Goal: Book appointment/travel/reservation

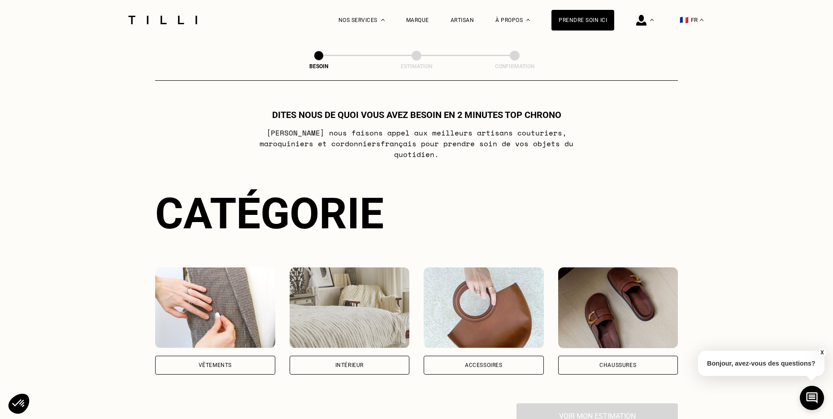
click at [219, 278] on img at bounding box center [215, 307] width 120 height 81
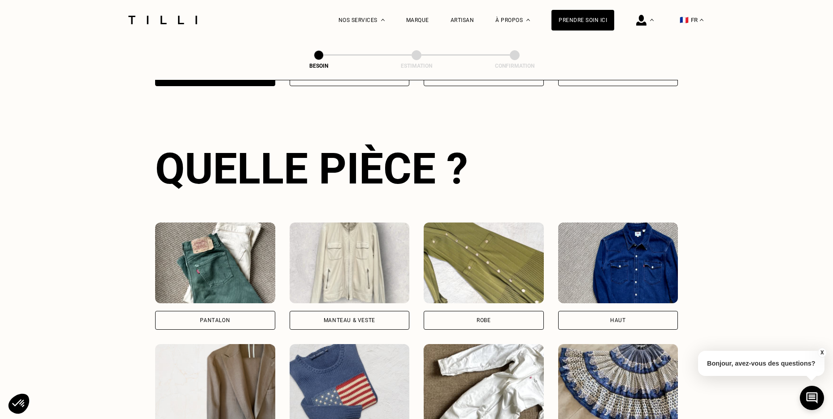
scroll to position [292, 0]
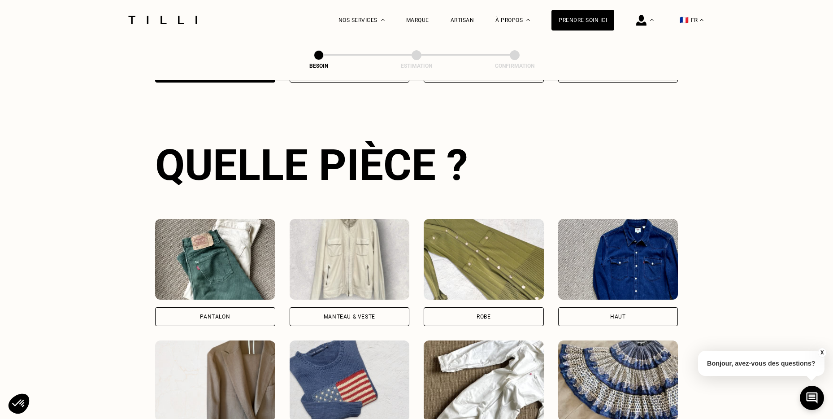
click at [220, 271] on img at bounding box center [215, 259] width 120 height 81
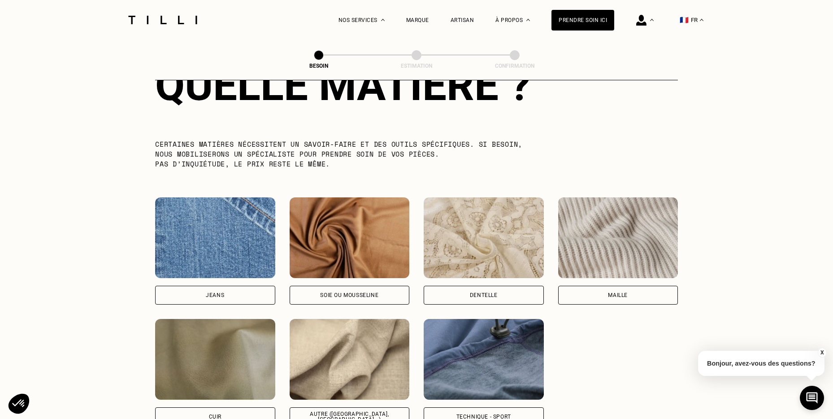
click at [220, 271] on div "Jeans" at bounding box center [215, 250] width 120 height 107
select select "FR"
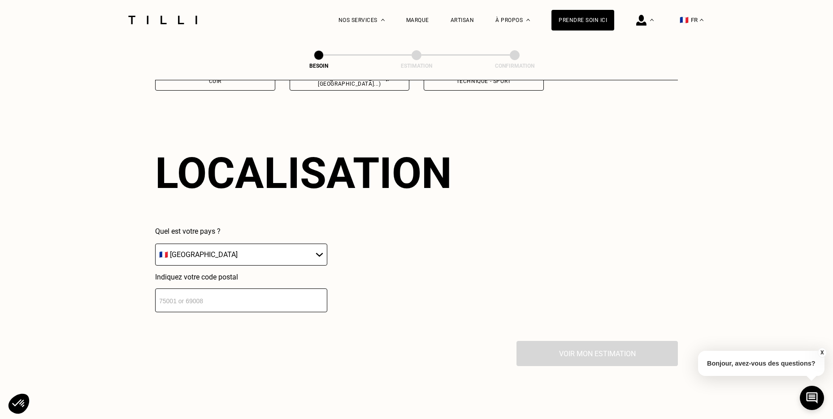
scroll to position [1202, 0]
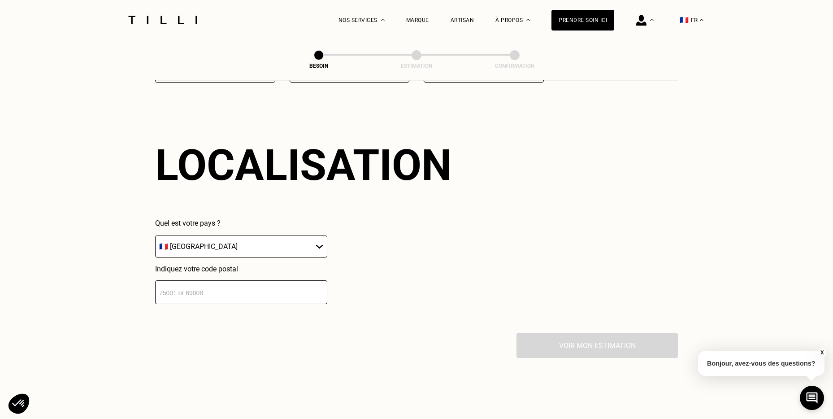
click at [207, 280] on input "number" at bounding box center [241, 292] width 172 height 24
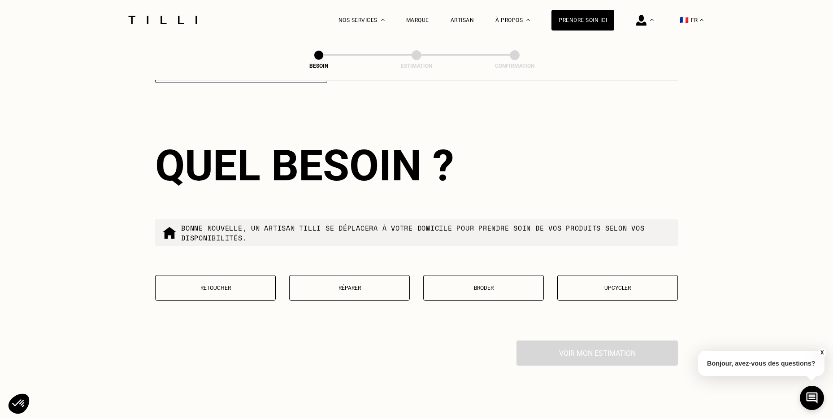
scroll to position [1424, 0]
type input "34090"
click at [222, 284] on p "Retoucher" at bounding box center [215, 287] width 111 height 6
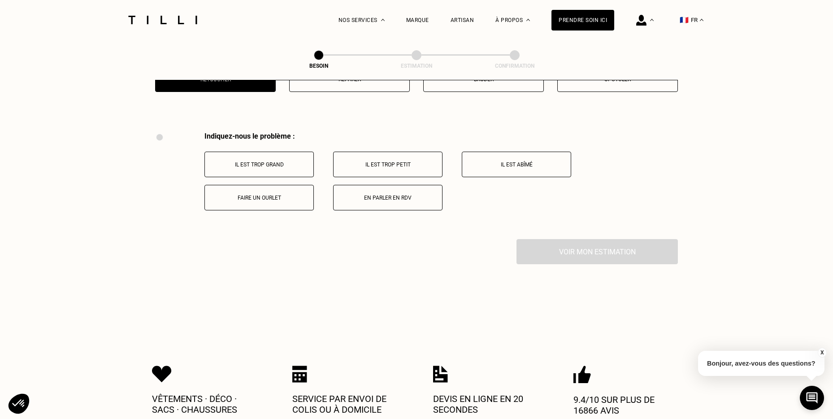
scroll to position [1652, 0]
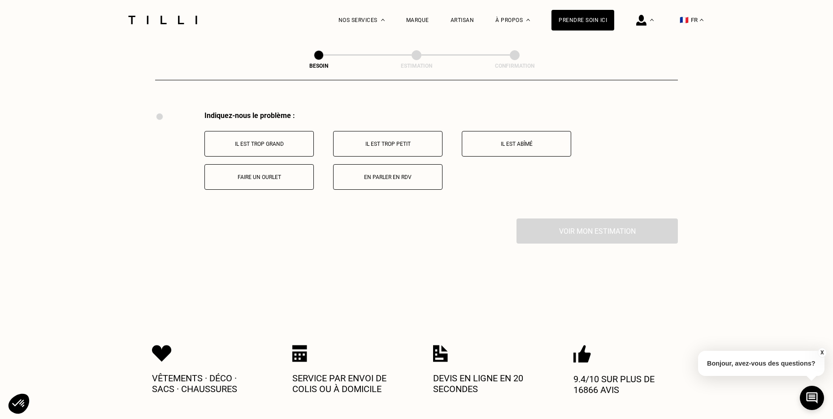
click at [284, 141] on p "Il est trop grand" at bounding box center [259, 144] width 100 height 6
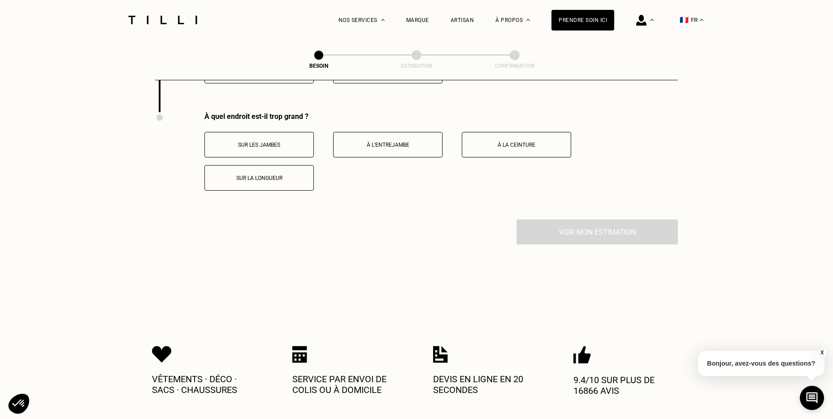
scroll to position [1760, 0]
click at [283, 141] on p "Sur les jambes" at bounding box center [259, 144] width 100 height 6
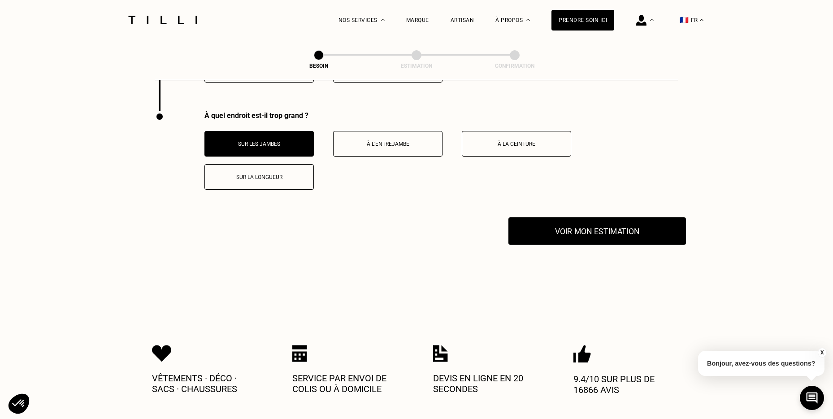
drag, startPoint x: 557, startPoint y: 204, endPoint x: 560, endPoint y: 209, distance: 6.6
click at [557, 204] on div "À quel endroit est-il trop grand ? Sur les jambes À l’entrejambe À la ceinture …" at bounding box center [416, 164] width 523 height 107
click at [579, 222] on button "Voir mon estimation" at bounding box center [598, 231] width 178 height 28
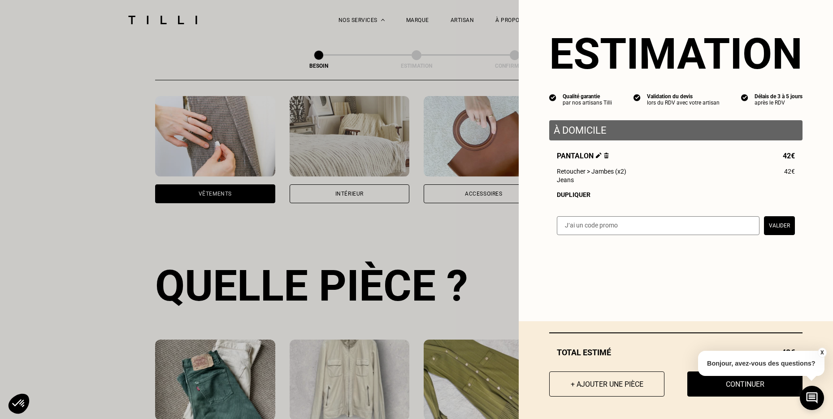
scroll to position [0, 0]
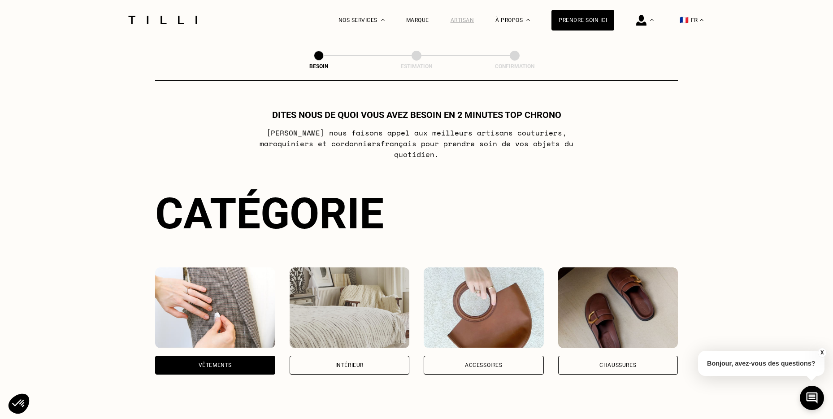
click at [451, 20] on div "Artisan" at bounding box center [463, 20] width 24 height 6
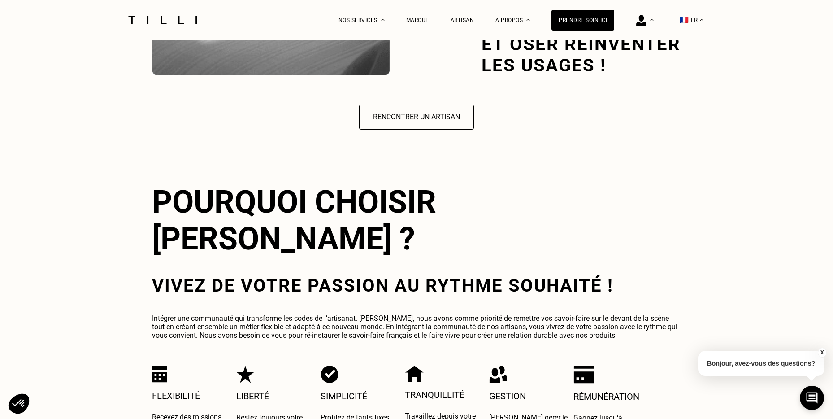
scroll to position [1452, 0]
